Goal: Information Seeking & Learning: Learn about a topic

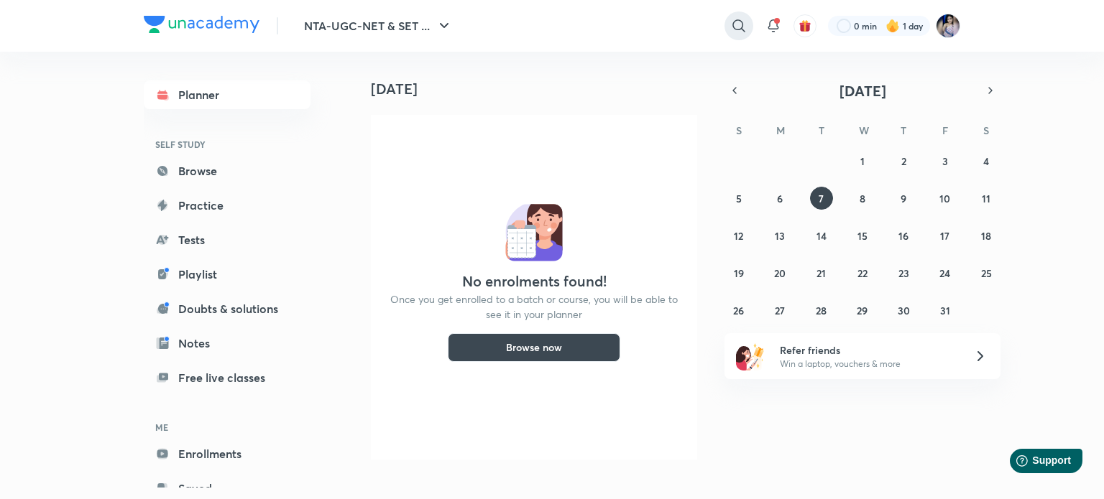
drag, startPoint x: 741, startPoint y: 25, endPoint x: 727, endPoint y: 29, distance: 14.1
click at [741, 25] on icon at bounding box center [738, 25] width 17 height 17
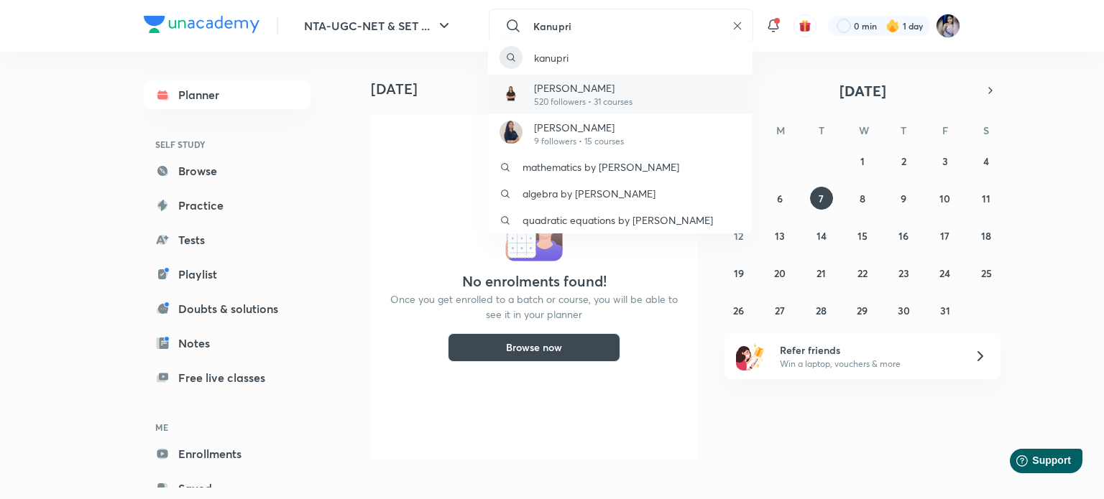
type input "Kanupri"
click at [576, 88] on p "[PERSON_NAME]" at bounding box center [583, 87] width 98 height 15
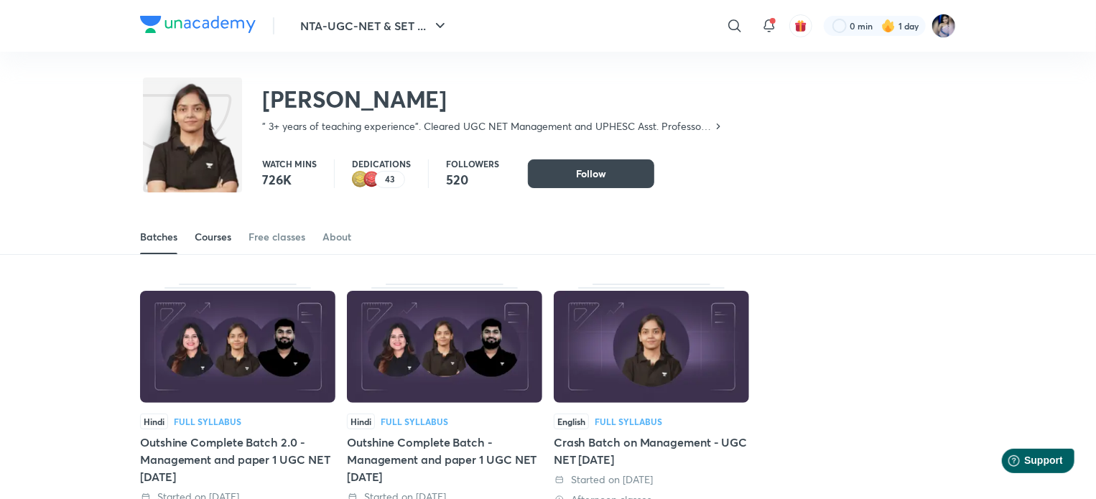
click at [216, 236] on div "Courses" at bounding box center [213, 237] width 37 height 14
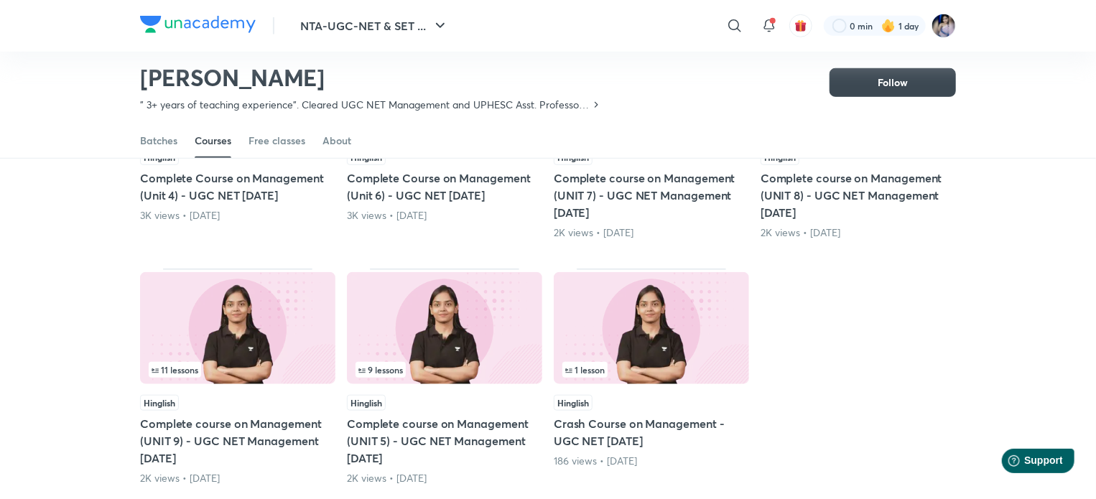
scroll to position [565, 0]
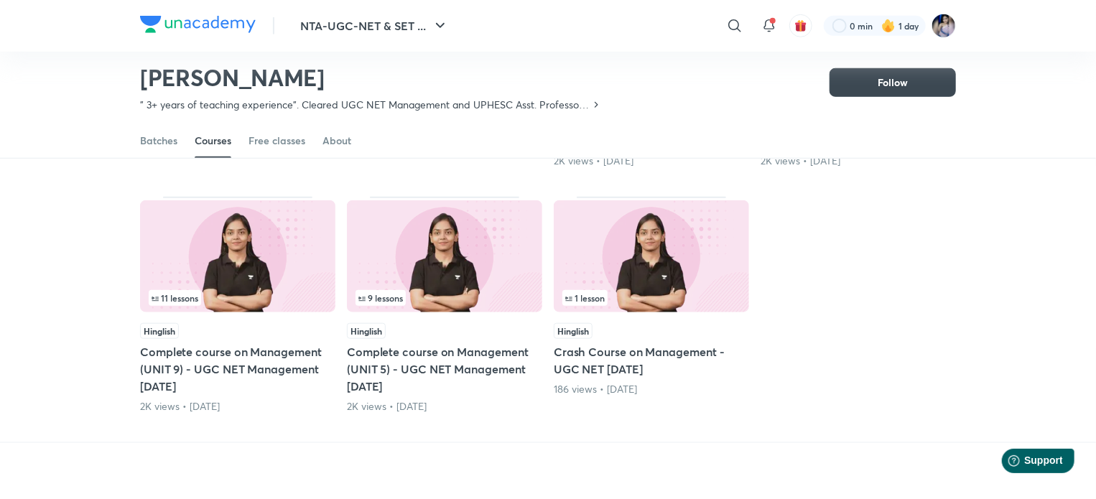
click at [463, 368] on h5 "Complete course on Management (UNIT 5) - UGC NET Management [DATE]" at bounding box center [444, 369] width 195 height 52
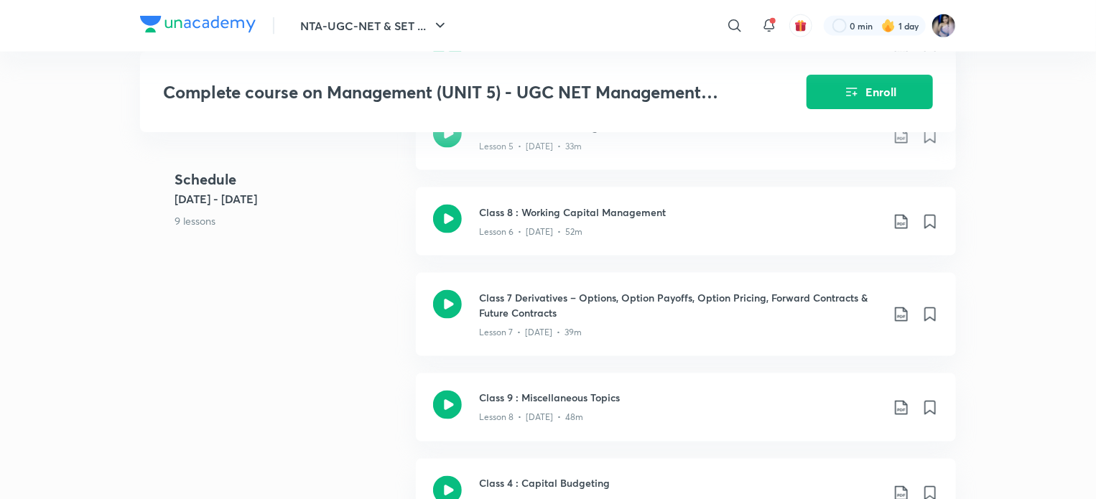
scroll to position [1078, 0]
